Goal: Task Accomplishment & Management: Manage account settings

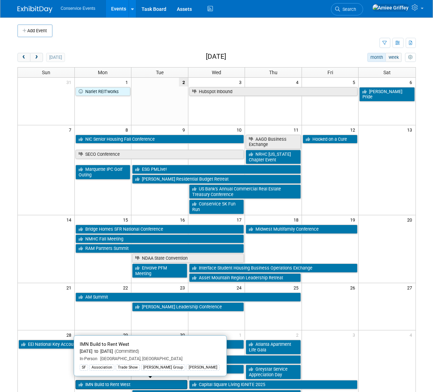
click at [104, 382] on link "IMN Build to Rent West" at bounding box center [132, 384] width 112 height 9
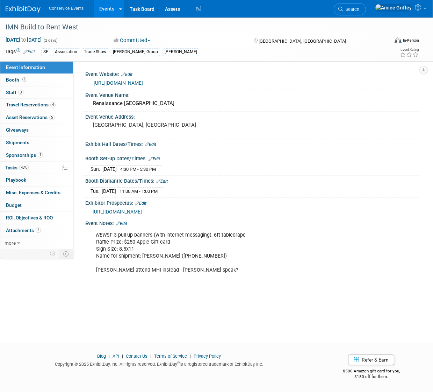
click at [126, 211] on span "https://informaconnect.com/imn-btr-fall/sponsor-exhibitor-center/" at bounding box center [117, 212] width 49 height 6
click at [118, 6] on link "Events" at bounding box center [107, 8] width 26 height 17
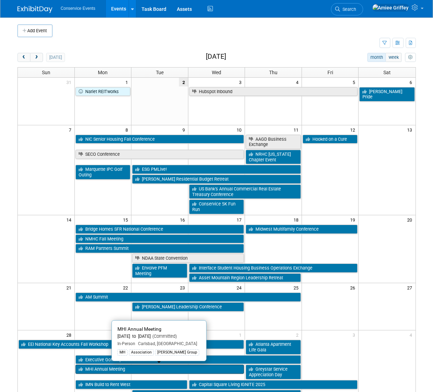
click at [122, 368] on link "MHI Annual Meeting" at bounding box center [160, 368] width 169 height 9
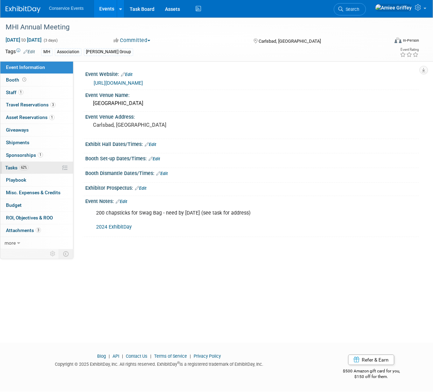
click at [19, 168] on span "Tasks 62%" at bounding box center [16, 168] width 23 height 6
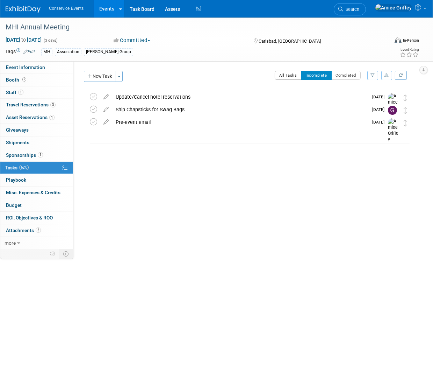
click at [280, 73] on button "All Tasks" at bounding box center [288, 75] width 27 height 9
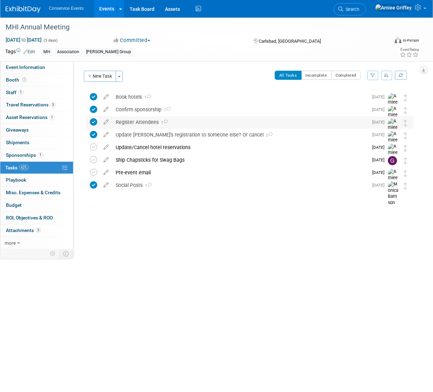
click at [143, 122] on div "Register Attendees 1" at bounding box center [240, 122] width 256 height 12
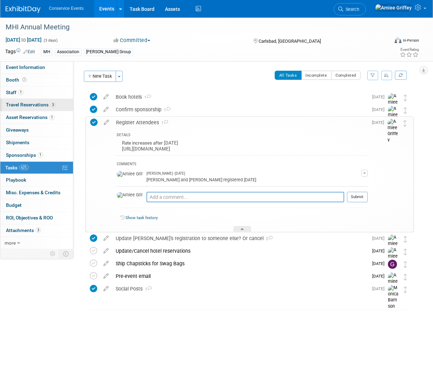
click at [35, 104] on span "Travel Reservations 3" at bounding box center [31, 105] width 50 height 6
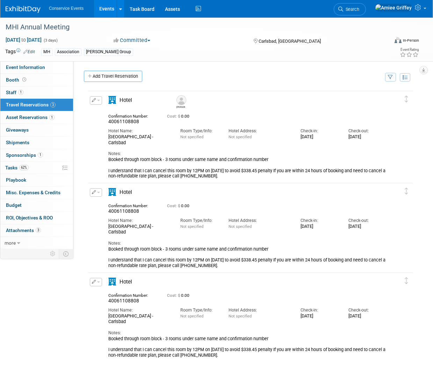
click at [112, 14] on link "Events" at bounding box center [107, 8] width 26 height 17
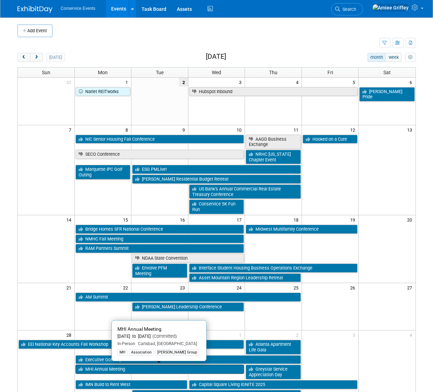
click at [91, 367] on link "MHI Annual Meeting" at bounding box center [160, 368] width 169 height 9
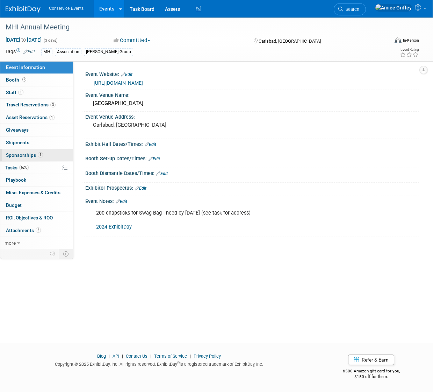
click at [30, 153] on span "Sponsorships 1" at bounding box center [24, 155] width 37 height 6
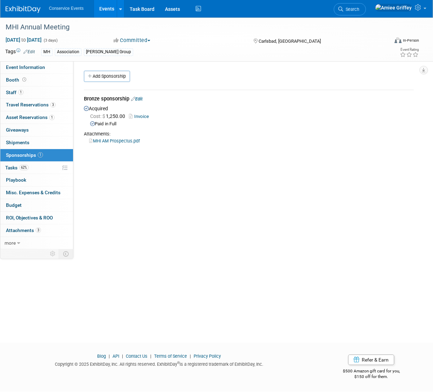
click at [123, 140] on link "MHI AM Prospectus.pdf" at bounding box center [114, 140] width 51 height 5
click at [45, 65] on link "Event Information" at bounding box center [36, 67] width 73 height 12
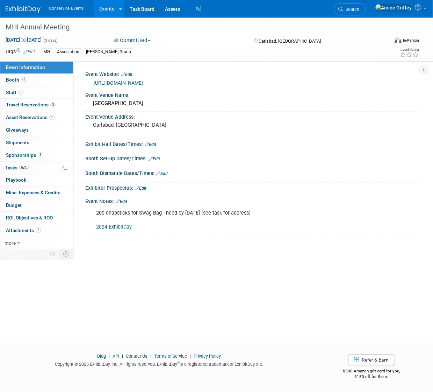
click at [112, 227] on link "2024 ExhibitDay" at bounding box center [114, 227] width 36 height 6
click at [19, 168] on span "100%" at bounding box center [24, 167] width 11 height 5
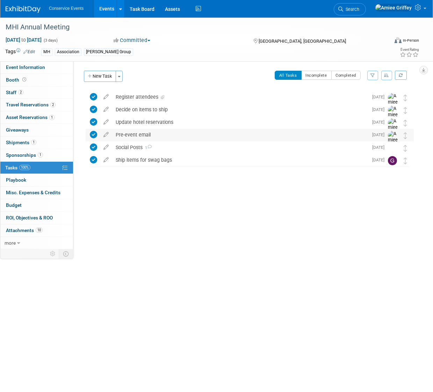
click at [130, 135] on div "Pre-event email" at bounding box center [240, 135] width 256 height 12
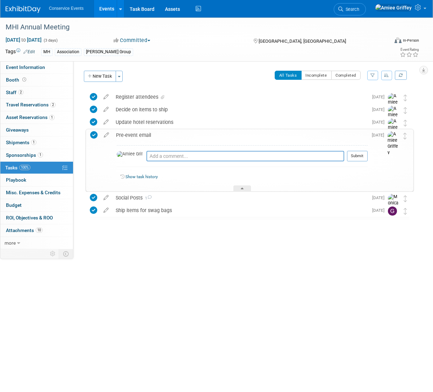
click at [130, 135] on div "Pre-event email" at bounding box center [240, 135] width 255 height 12
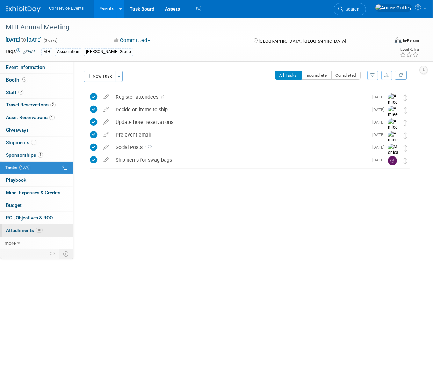
click at [38, 226] on link "10 Attachments 10" at bounding box center [36, 230] width 73 height 12
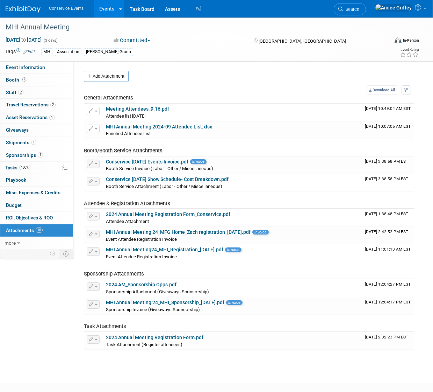
click at [113, 9] on link "Events" at bounding box center [107, 8] width 26 height 17
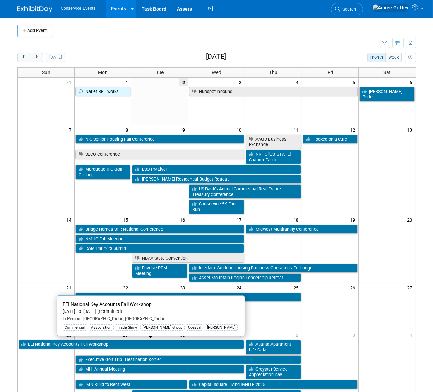
click at [66, 343] on link "EEI National Key Accounts Fall Workshop" at bounding box center [132, 344] width 226 height 9
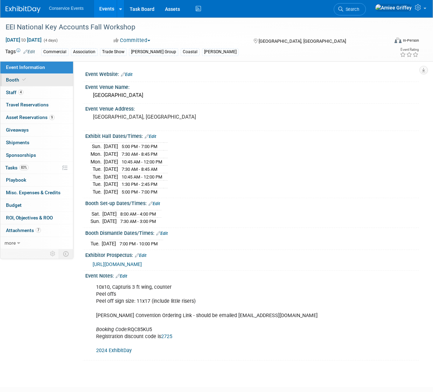
click at [19, 78] on span "Booth" at bounding box center [16, 80] width 21 height 6
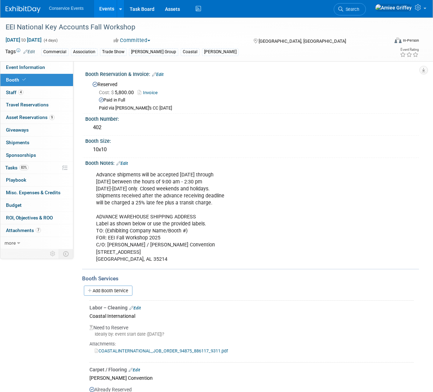
click at [180, 255] on div "Advance shipments will be accepted [DATE] through [DATE] between the hours of 9…" at bounding box center [222, 217] width 262 height 98
click at [19, 232] on span "Attachments 7" at bounding box center [23, 230] width 35 height 6
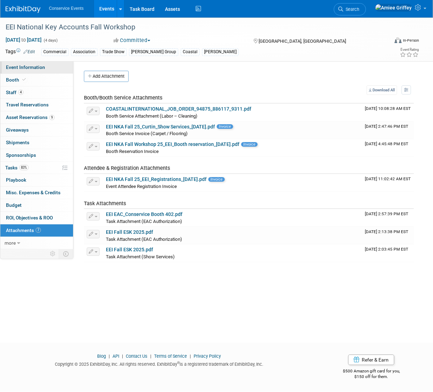
click at [27, 69] on span "Event Information" at bounding box center [25, 67] width 39 height 6
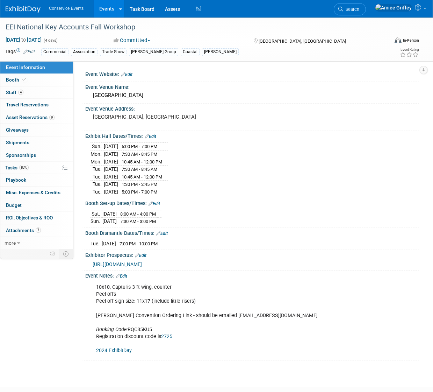
click at [135, 262] on span "[URL][DOMAIN_NAME]" at bounding box center [117, 264] width 49 height 6
click at [27, 231] on span "Attachments 7" at bounding box center [23, 230] width 35 height 6
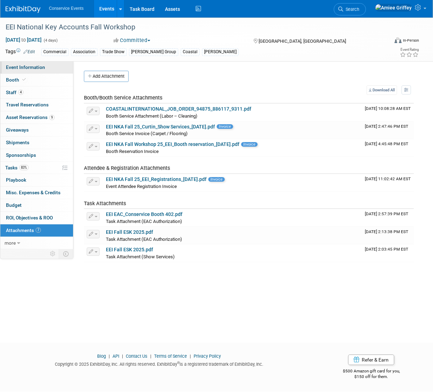
click at [54, 66] on link "Event Information" at bounding box center [36, 67] width 73 height 12
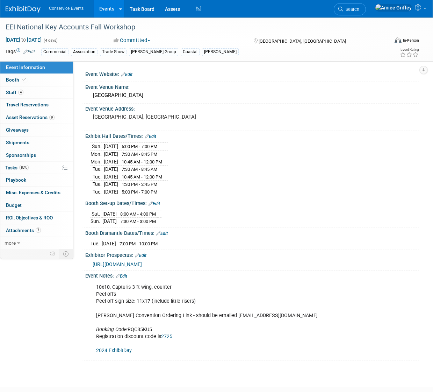
click at [142, 263] on span "[URL][DOMAIN_NAME]" at bounding box center [117, 264] width 49 height 6
click at [42, 228] on link "7 Attachments 7" at bounding box center [36, 230] width 73 height 12
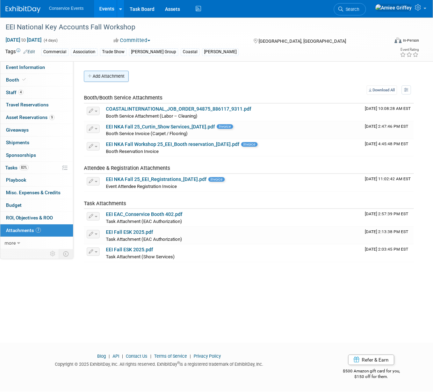
click at [107, 77] on button "Add Attachment" at bounding box center [106, 76] width 45 height 11
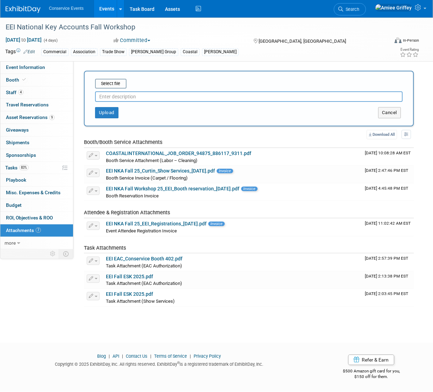
click at [114, 98] on input "text" at bounding box center [249, 96] width 308 height 10
type input "Exhibitor Kit/Quick Facts"
click at [109, 82] on input "file" at bounding box center [84, 83] width 83 height 8
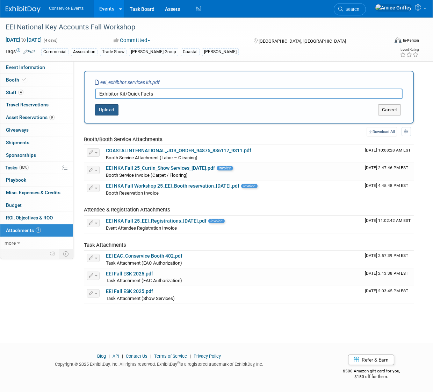
click at [115, 113] on button "Upload" at bounding box center [106, 109] width 23 height 11
